Goal: Information Seeking & Learning: Compare options

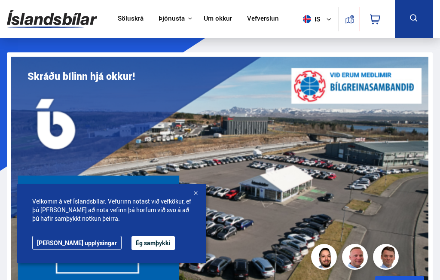
click at [0, 0] on link "[DOMAIN_NAME]" at bounding box center [0, 0] width 0 height 0
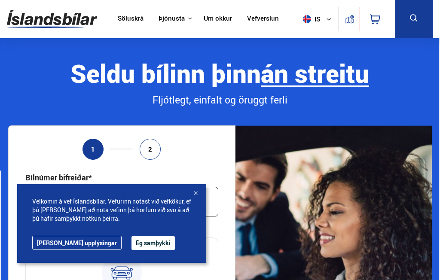
click at [45, 18] on img at bounding box center [52, 19] width 90 height 28
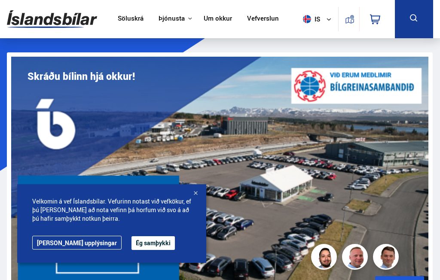
click at [40, 16] on img at bounding box center [52, 19] width 90 height 28
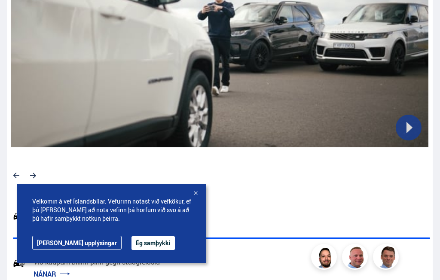
scroll to position [388, 0]
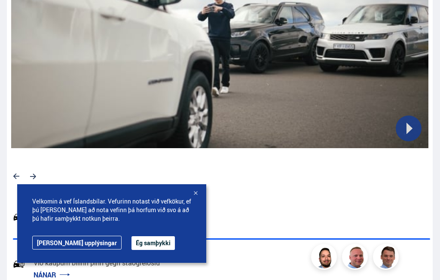
click at [197, 191] on div at bounding box center [195, 194] width 9 height 9
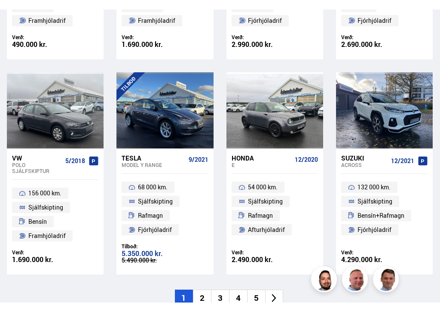
scroll to position [994, 0]
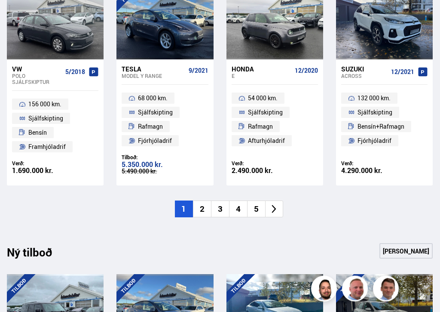
click at [201, 203] on li "2" at bounding box center [202, 209] width 18 height 17
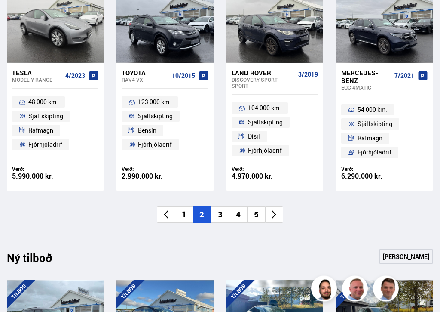
scroll to position [991, 0]
click at [218, 209] on li "3" at bounding box center [220, 214] width 18 height 17
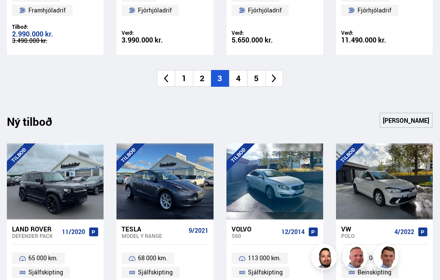
scroll to position [1132, 0]
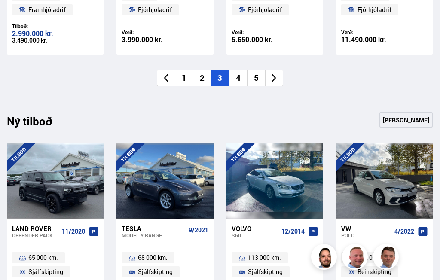
click at [234, 73] on li "4" at bounding box center [238, 78] width 18 height 17
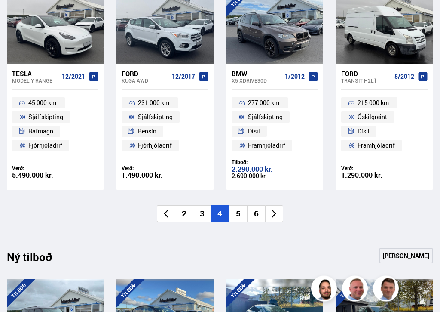
scroll to position [998, 0]
click at [236, 212] on li "5" at bounding box center [238, 213] width 18 height 17
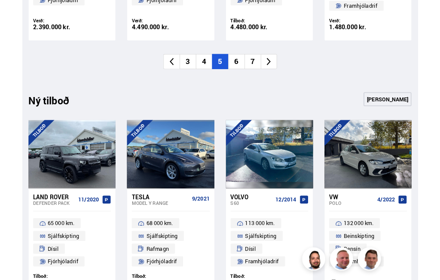
scroll to position [1102, 0]
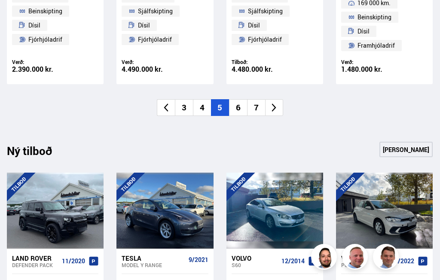
click at [238, 100] on li "6" at bounding box center [238, 107] width 18 height 17
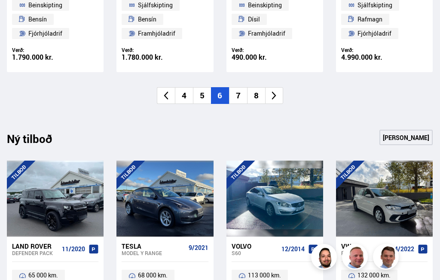
click at [237, 94] on li "7" at bounding box center [238, 95] width 18 height 17
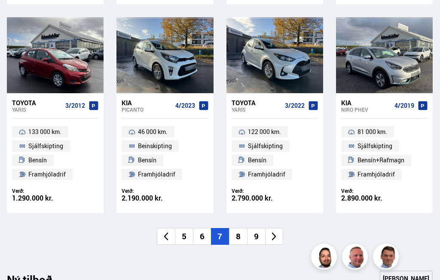
scroll to position [967, 0]
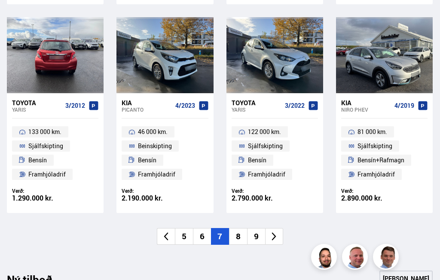
click at [65, 56] on div at bounding box center [74, 55] width 19 height 76
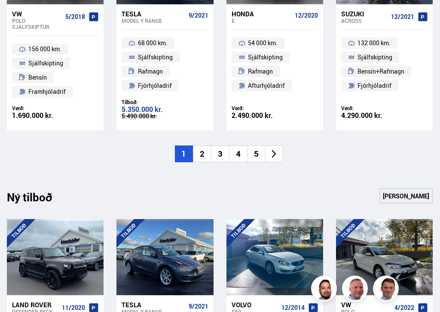
scroll to position [1063, 0]
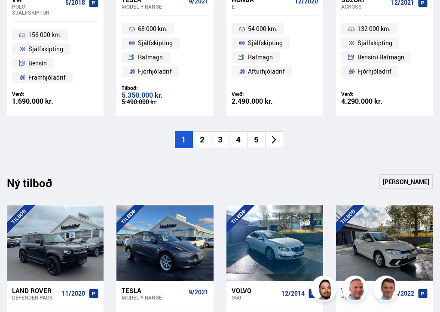
click at [255, 136] on li "5" at bounding box center [256, 140] width 18 height 17
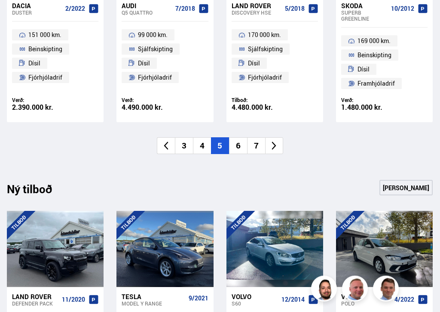
scroll to position [1064, 0]
click at [254, 143] on li "7" at bounding box center [256, 145] width 18 height 17
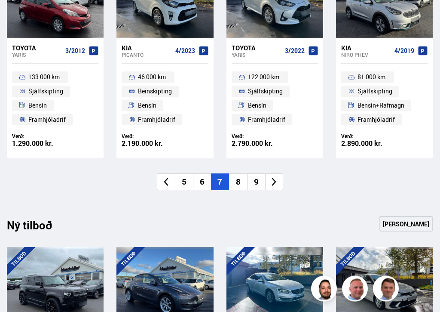
scroll to position [1022, 0]
click at [239, 178] on li "8" at bounding box center [238, 181] width 18 height 17
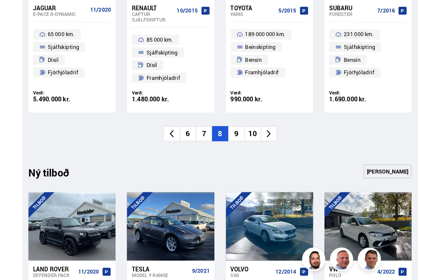
scroll to position [1059, 0]
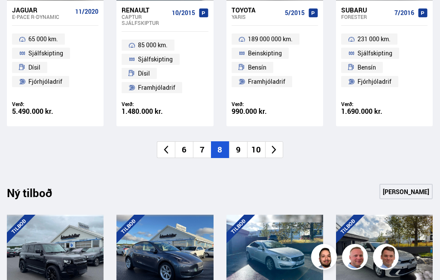
click at [237, 147] on li "9" at bounding box center [238, 149] width 18 height 17
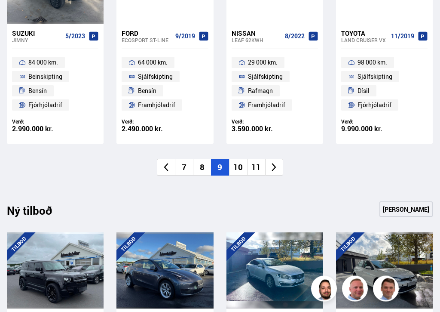
scroll to position [1030, 0]
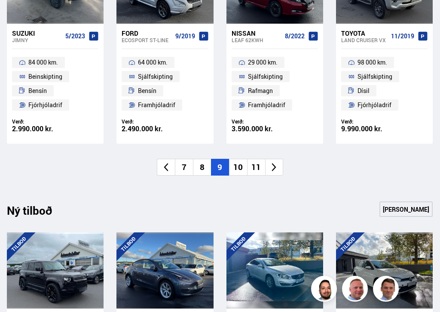
click at [239, 163] on li "10" at bounding box center [238, 167] width 18 height 17
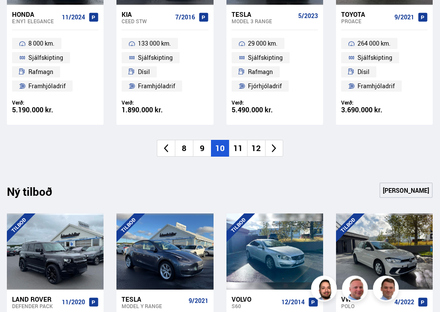
scroll to position [1049, 0]
click at [239, 144] on li "11" at bounding box center [238, 148] width 18 height 17
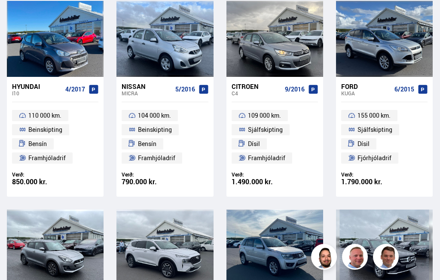
scroll to position [767, 0]
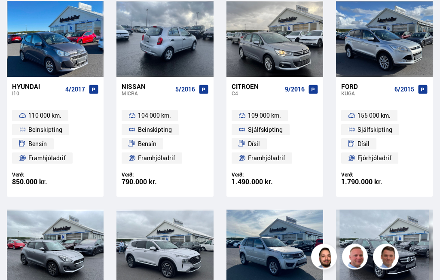
click at [170, 43] on div at bounding box center [164, 39] width 19 height 76
click at [169, 43] on div at bounding box center [164, 39] width 19 height 76
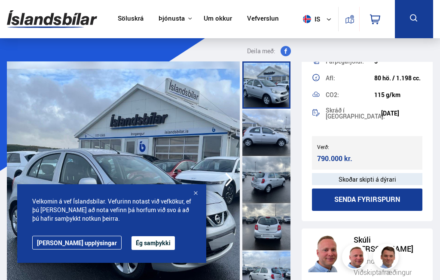
scroll to position [249, 0]
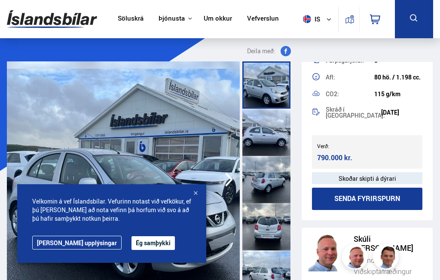
click at [198, 191] on div at bounding box center [195, 194] width 9 height 9
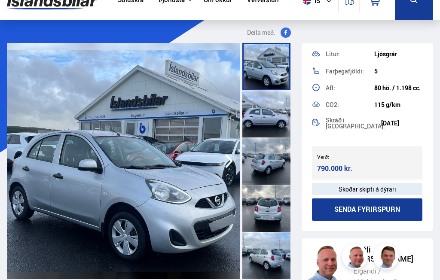
scroll to position [18, 0]
click at [266, 113] on div at bounding box center [266, 113] width 48 height 47
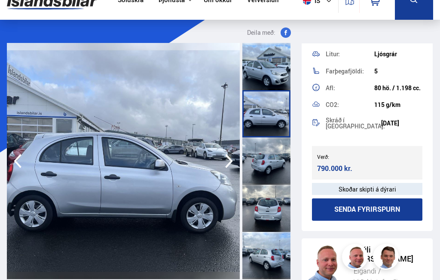
click at [267, 159] on div at bounding box center [266, 161] width 48 height 47
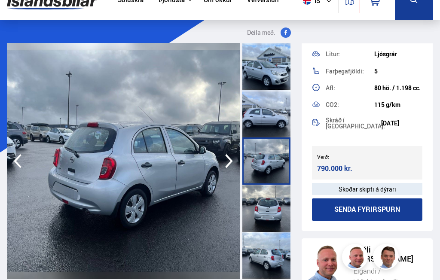
click at [264, 194] on div at bounding box center [266, 208] width 48 height 47
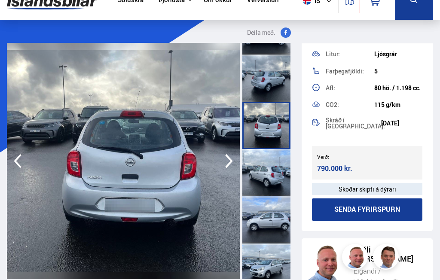
scroll to position [84, 0]
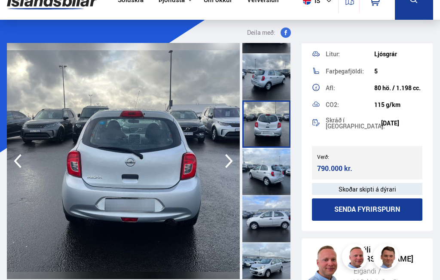
click at [261, 169] on div at bounding box center [266, 171] width 48 height 47
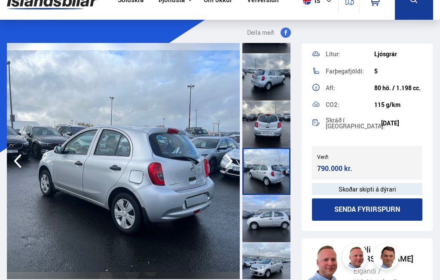
click at [261, 215] on div at bounding box center [266, 218] width 48 height 47
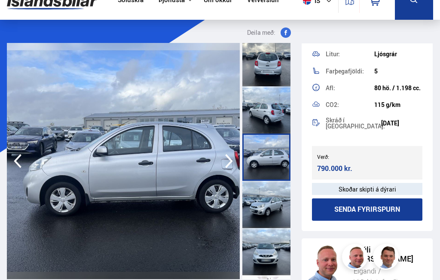
scroll to position [153, 0]
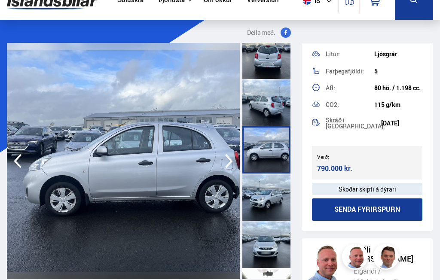
click at [263, 194] on div at bounding box center [266, 197] width 48 height 47
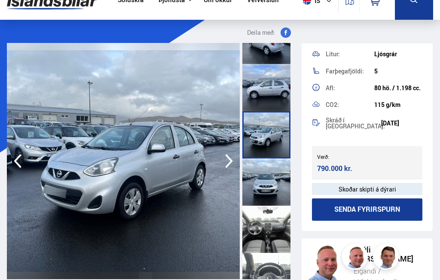
scroll to position [218, 0]
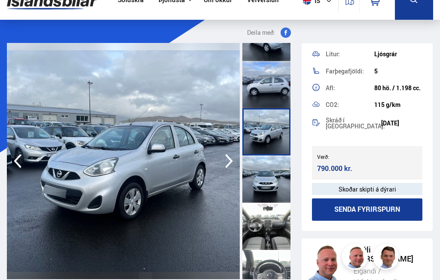
click at [264, 178] on div at bounding box center [266, 179] width 48 height 47
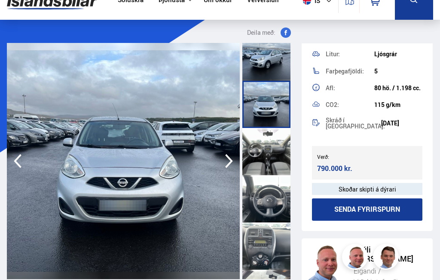
scroll to position [295, 0]
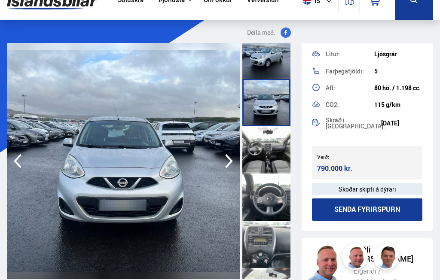
click at [267, 150] on div at bounding box center [266, 149] width 48 height 47
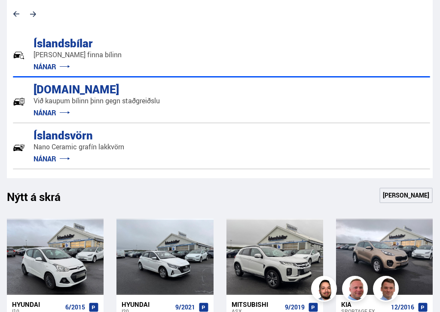
scroll to position [1060, 0]
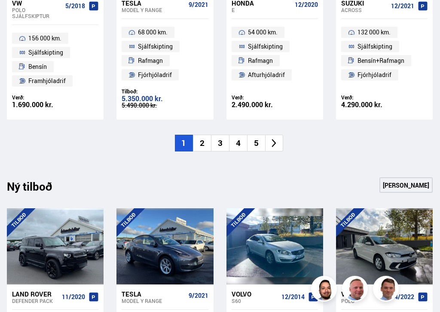
click at [255, 140] on li "5" at bounding box center [256, 143] width 18 height 17
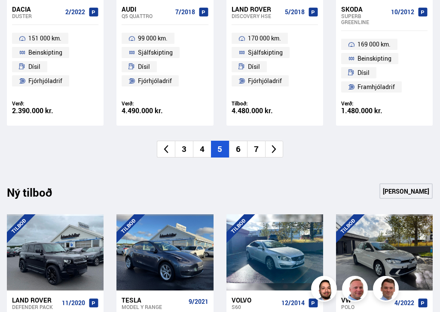
click at [256, 141] on li "7" at bounding box center [256, 149] width 18 height 17
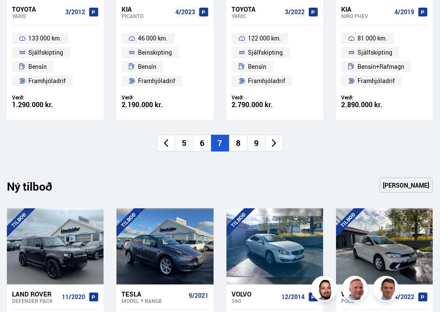
click at [255, 146] on li "9" at bounding box center [256, 143] width 18 height 17
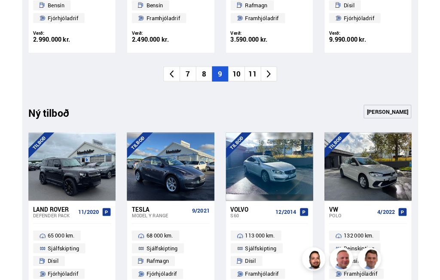
scroll to position [1104, 0]
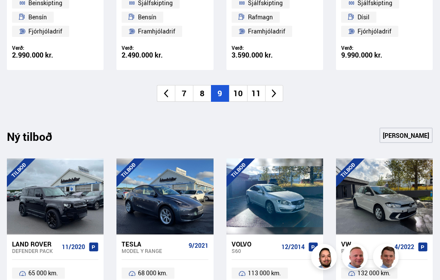
click at [239, 89] on li "10" at bounding box center [238, 93] width 18 height 17
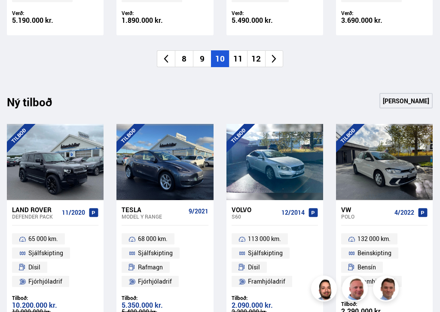
scroll to position [1139, 0]
click at [236, 57] on li "11" at bounding box center [238, 58] width 18 height 17
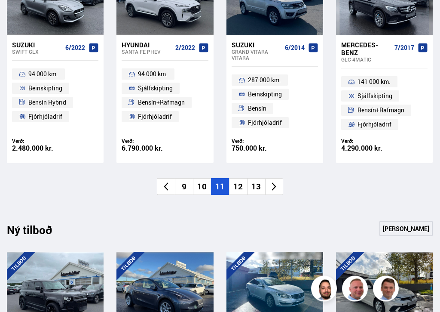
scroll to position [1019, 0]
click at [239, 183] on li "12" at bounding box center [238, 186] width 18 height 17
